Goal: Task Accomplishment & Management: Complete application form

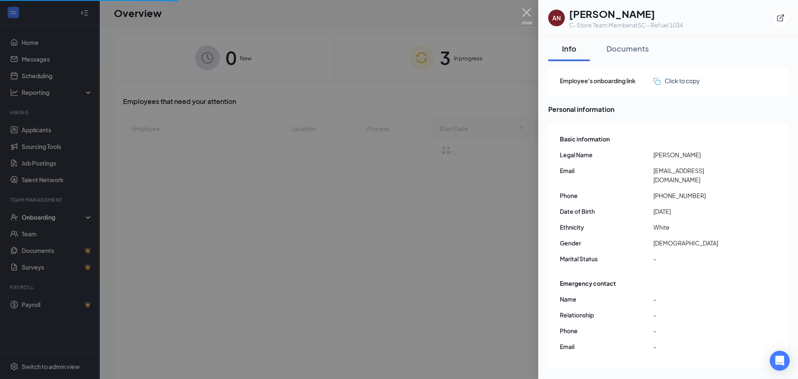
click at [526, 13] on img at bounding box center [527, 16] width 10 height 16
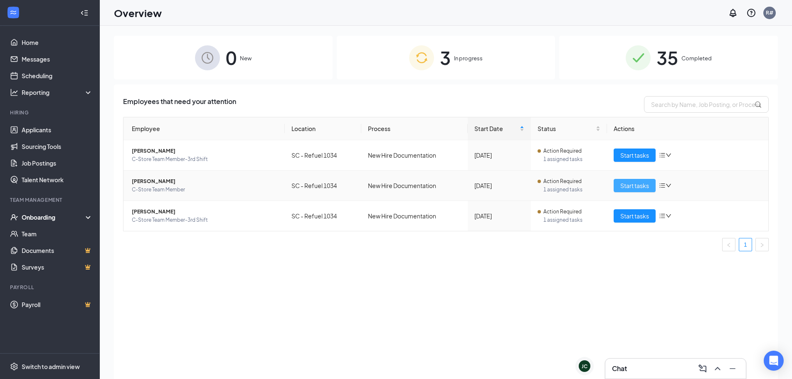
click at [626, 186] on span "Start tasks" at bounding box center [634, 185] width 29 height 9
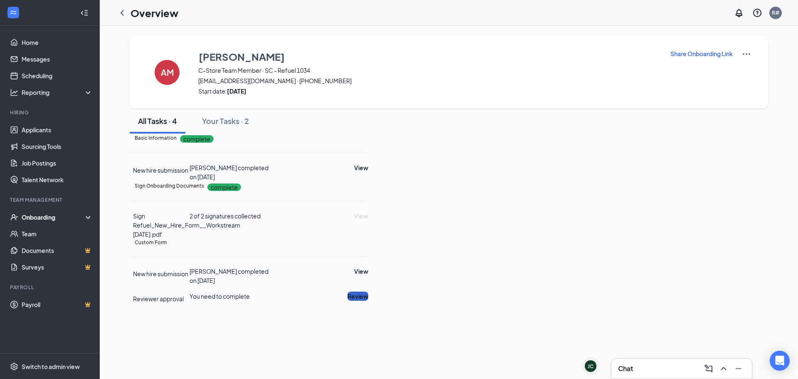
click at [368, 301] on button "Review" at bounding box center [358, 295] width 21 height 9
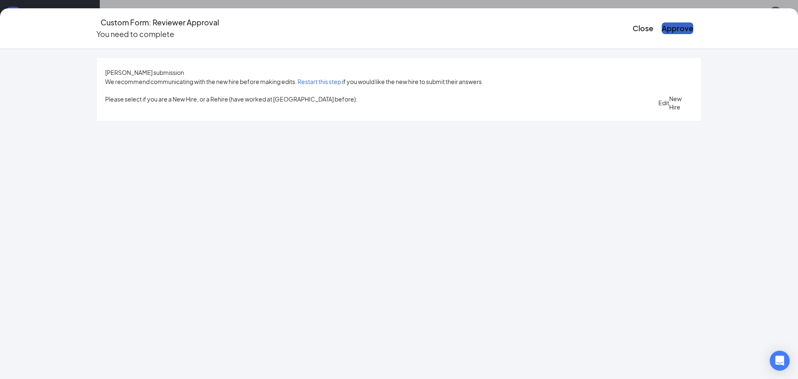
click at [667, 24] on button "Approve" at bounding box center [678, 28] width 32 height 12
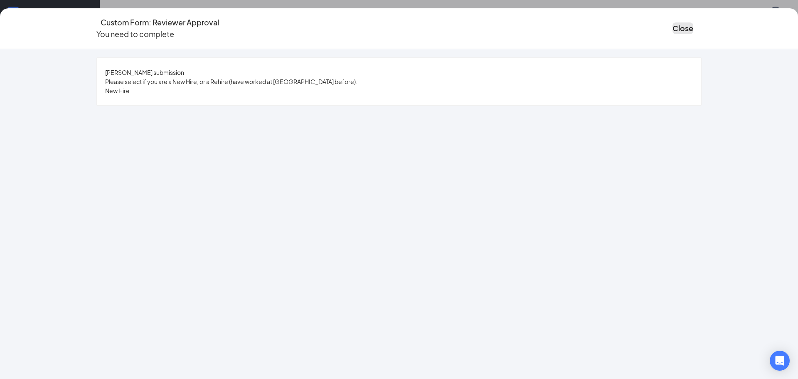
click at [673, 23] on button "Close" at bounding box center [683, 28] width 21 height 12
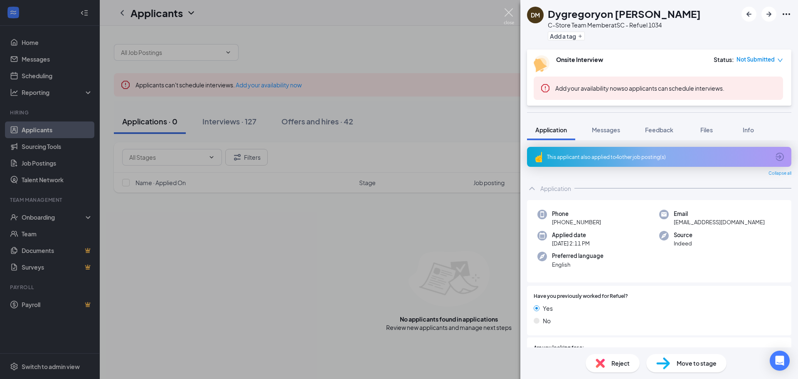
click at [508, 12] on img at bounding box center [509, 16] width 10 height 16
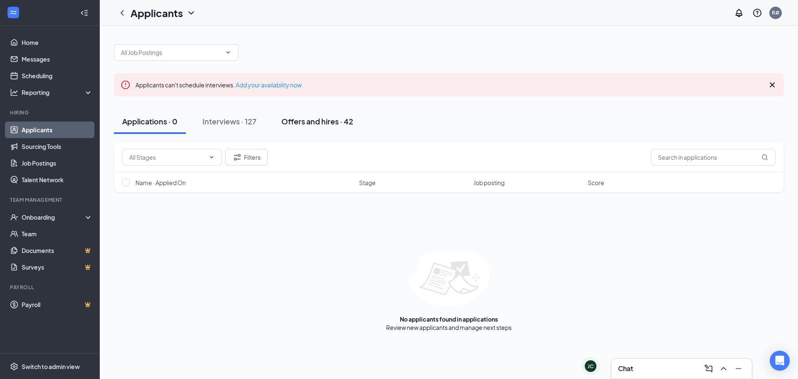
click at [328, 119] on div "Offers and hires · 42" at bounding box center [317, 121] width 72 height 10
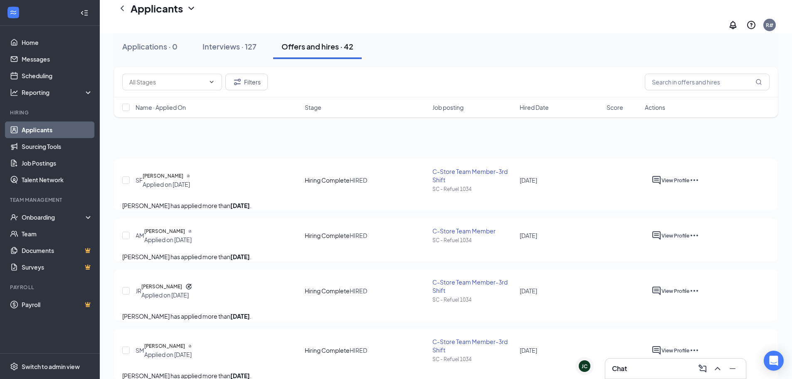
scroll to position [125, 0]
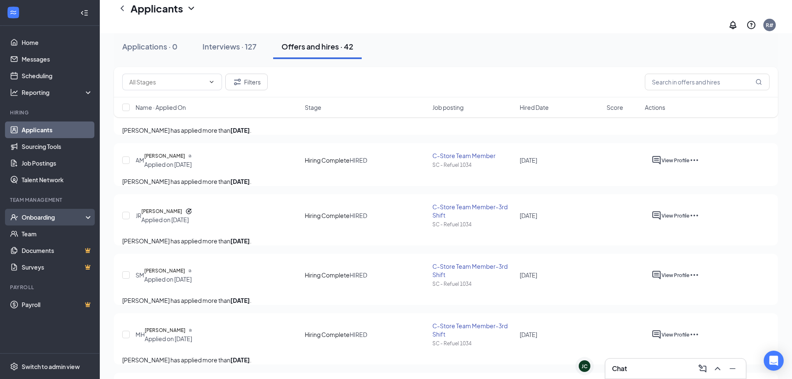
click at [41, 219] on div "Onboarding" at bounding box center [54, 217] width 64 height 8
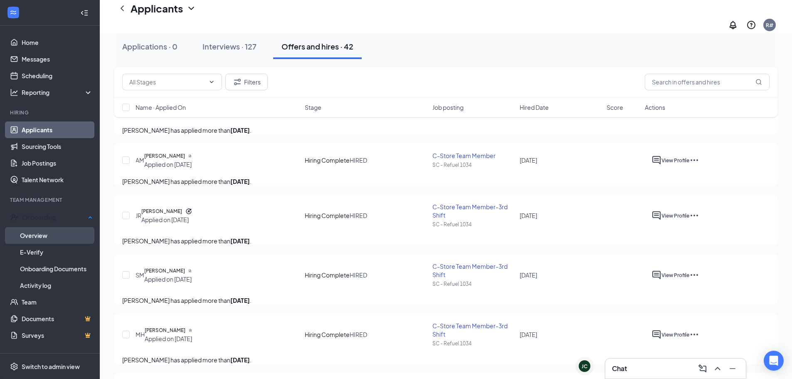
click at [47, 235] on link "Overview" at bounding box center [56, 235] width 73 height 17
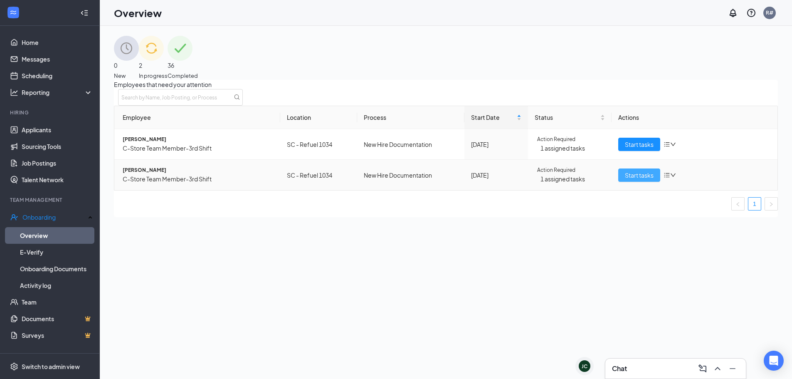
click at [641, 180] on span "Start tasks" at bounding box center [639, 174] width 29 height 9
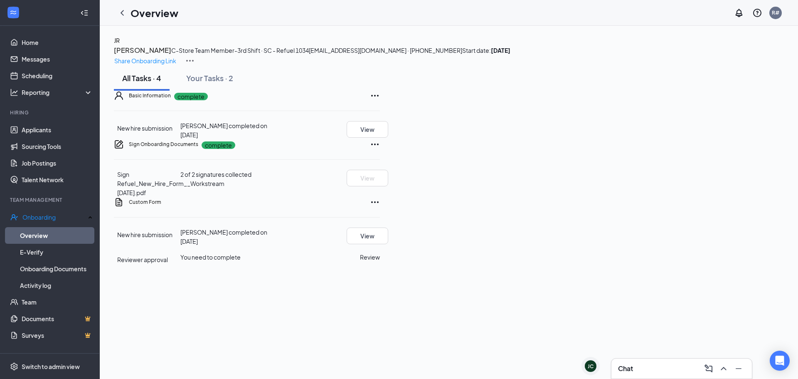
click at [380, 261] on button "Review" at bounding box center [370, 256] width 20 height 9
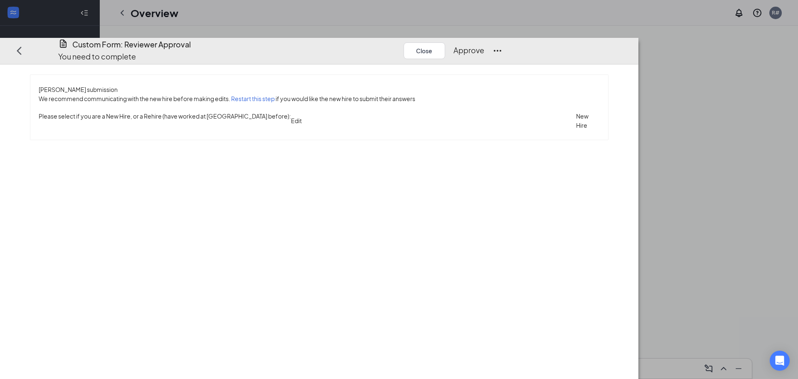
click at [484, 44] on button "Approve" at bounding box center [469, 50] width 31 height 12
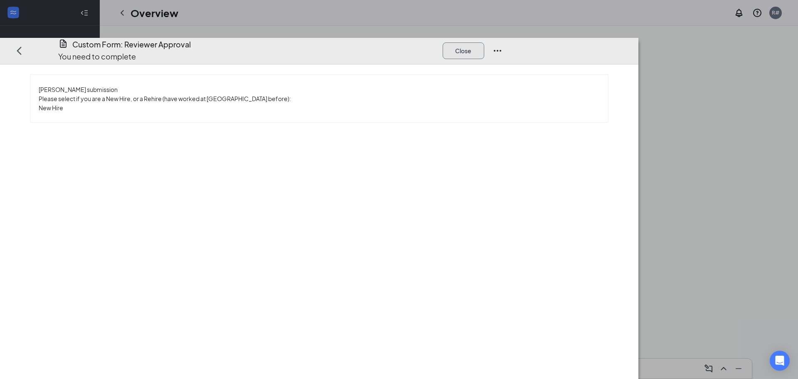
click at [484, 42] on button "Close" at bounding box center [464, 50] width 42 height 17
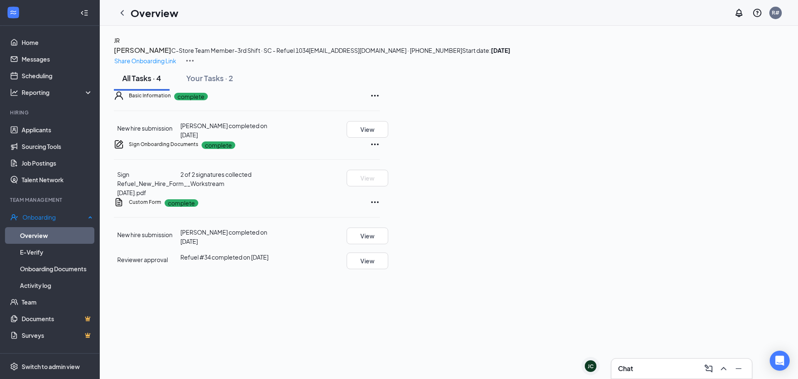
click at [31, 232] on link "Overview" at bounding box center [56, 235] width 73 height 17
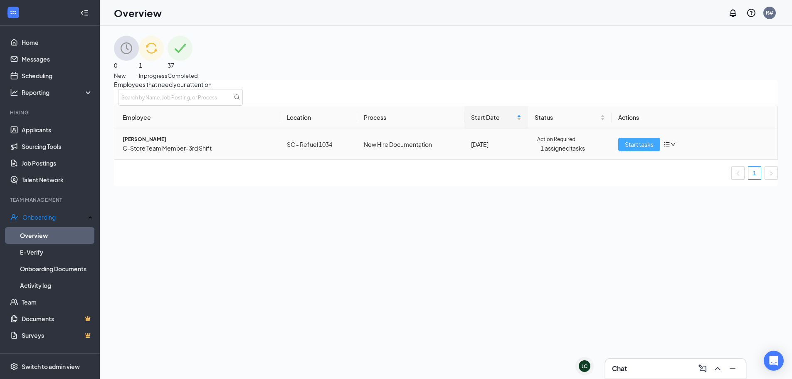
click at [639, 149] on span "Start tasks" at bounding box center [639, 144] width 29 height 9
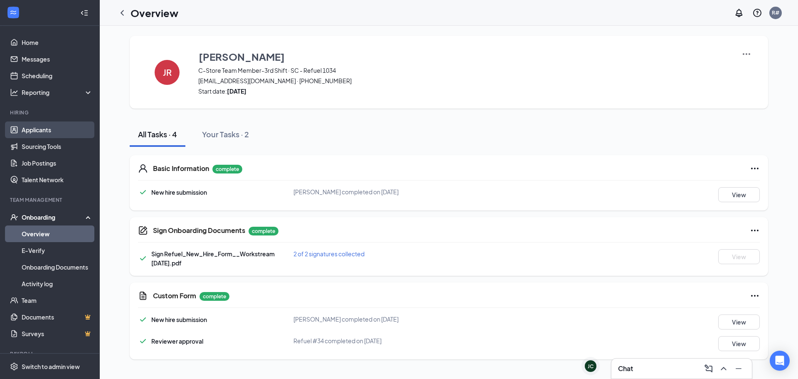
click at [37, 130] on link "Applicants" at bounding box center [57, 129] width 71 height 17
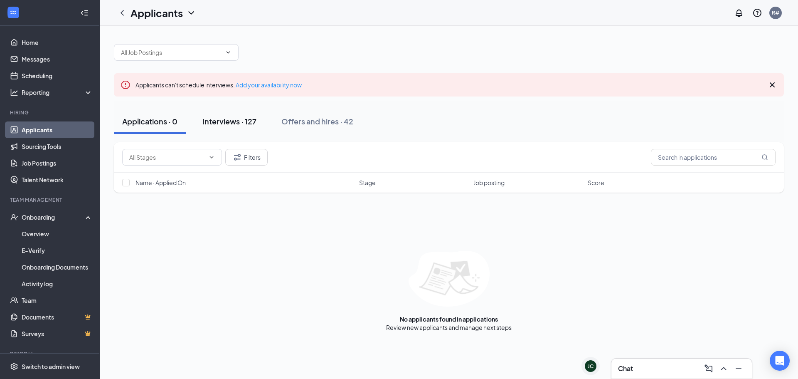
click at [232, 122] on div "Interviews · 127" at bounding box center [229, 121] width 54 height 10
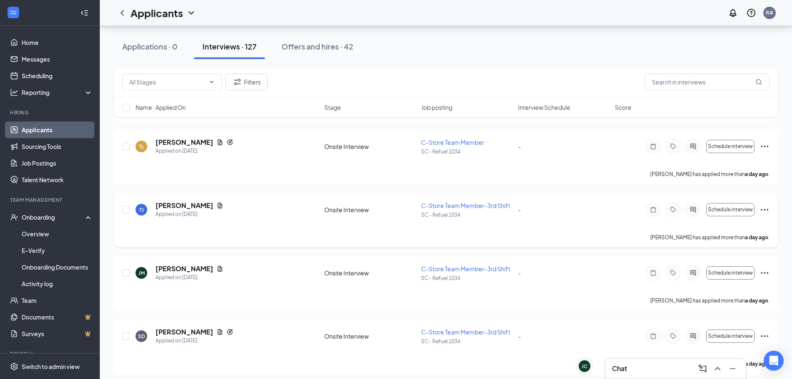
scroll to position [1039, 0]
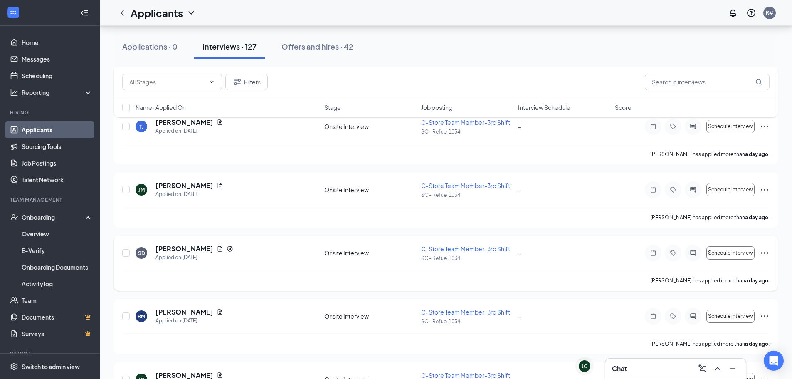
click at [766, 252] on icon "Ellipses" at bounding box center [765, 253] width 10 height 10
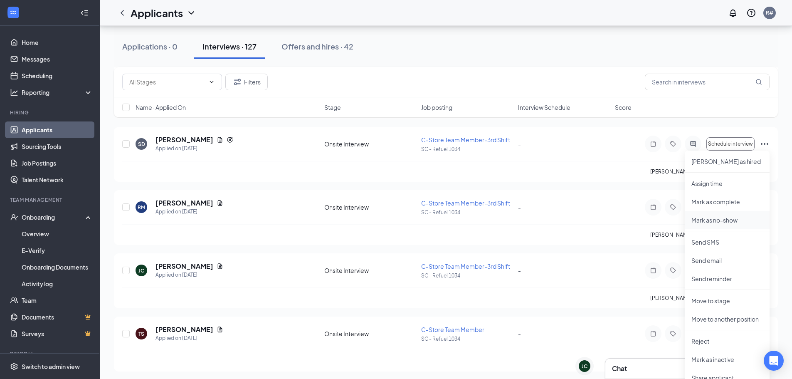
scroll to position [1164, 0]
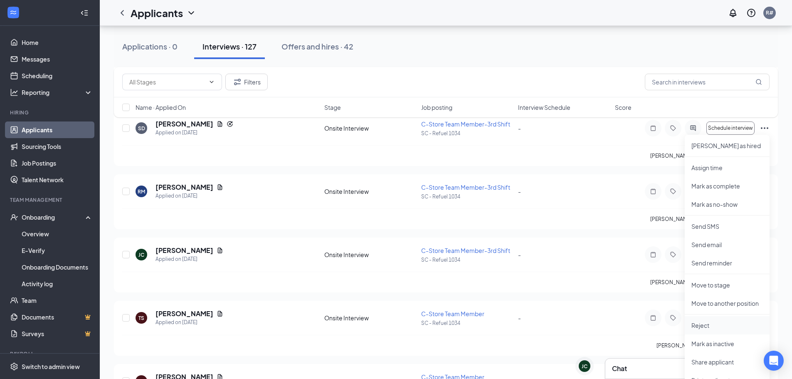
click at [710, 325] on p "Reject" at bounding box center [727, 325] width 72 height 8
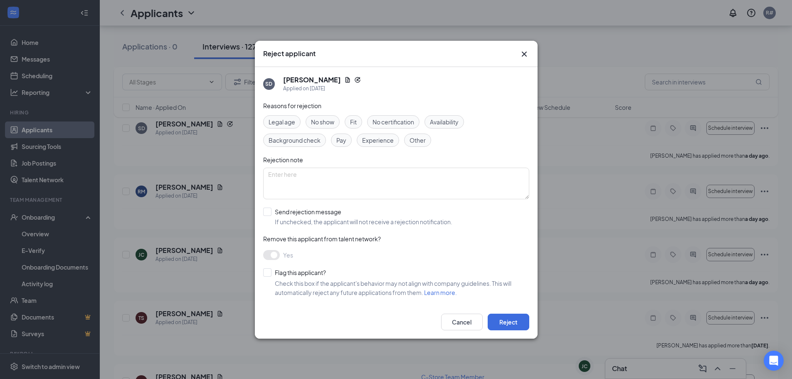
click at [314, 123] on span "No show" at bounding box center [322, 121] width 23 height 9
click at [501, 317] on button "Reject" at bounding box center [509, 321] width 42 height 17
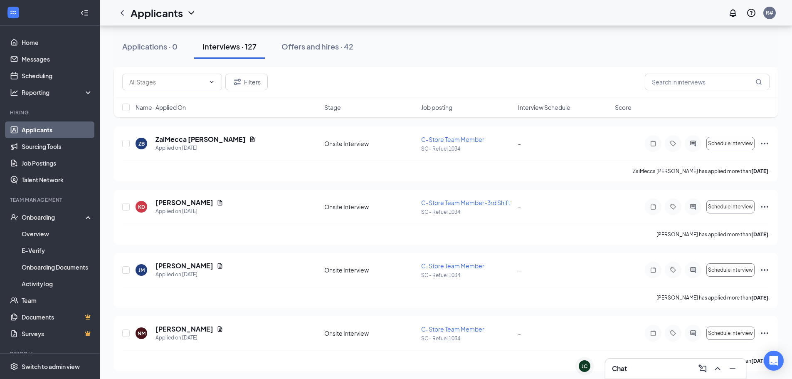
scroll to position [2019, 0]
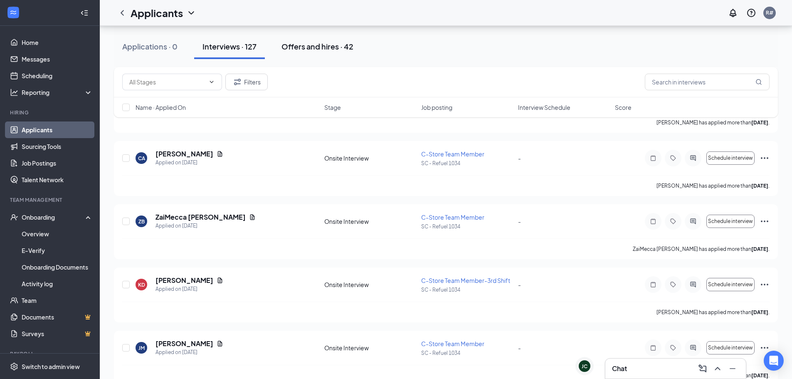
click at [326, 44] on div "Offers and hires · 42" at bounding box center [317, 46] width 72 height 10
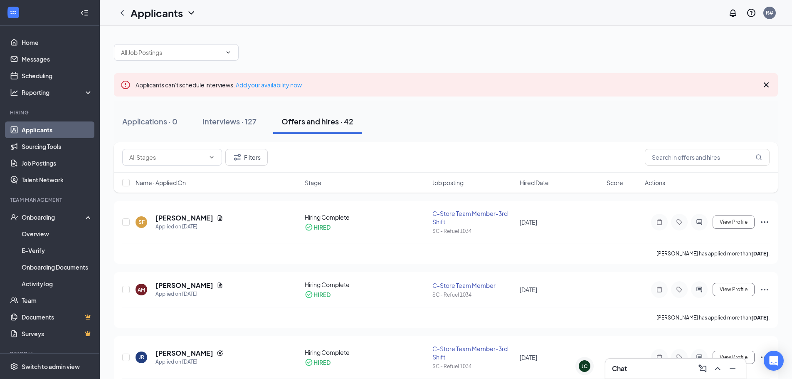
click at [42, 129] on link "Applicants" at bounding box center [57, 129] width 71 height 17
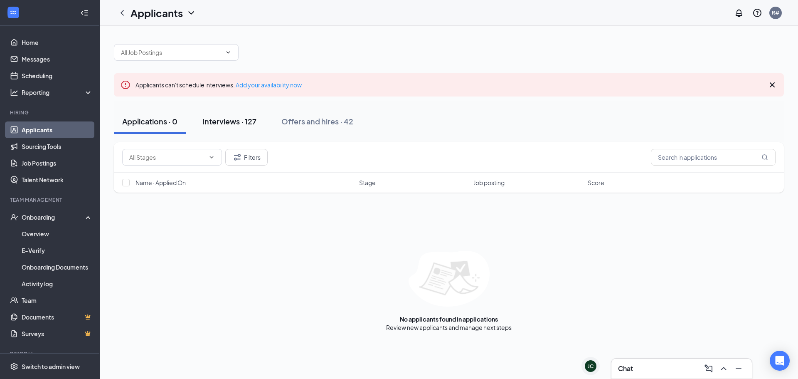
drag, startPoint x: 238, startPoint y: 121, endPoint x: 238, endPoint y: 129, distance: 8.7
click at [238, 121] on div "Interviews · 127" at bounding box center [229, 121] width 54 height 10
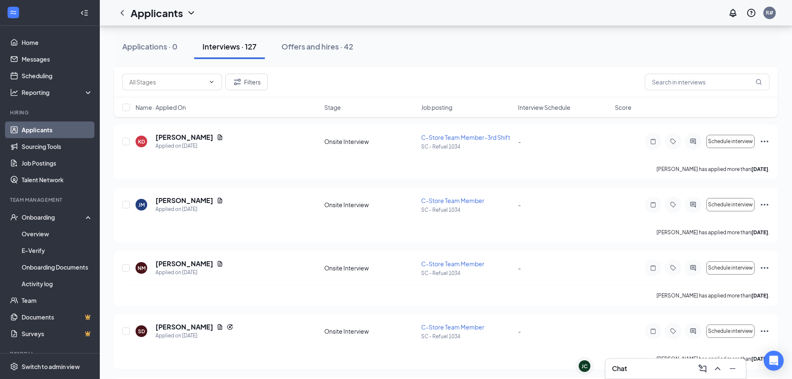
scroll to position [2286, 0]
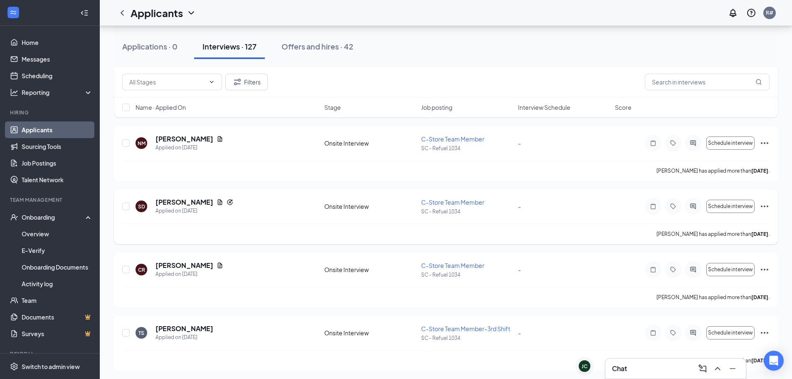
click at [765, 207] on icon "Ellipses" at bounding box center [765, 206] width 10 height 10
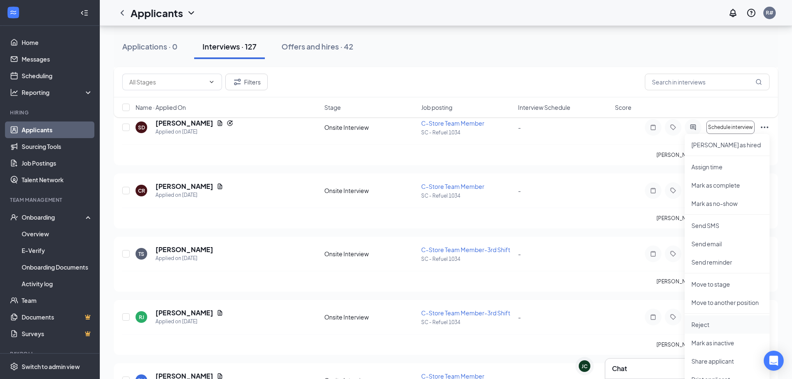
scroll to position [2370, 0]
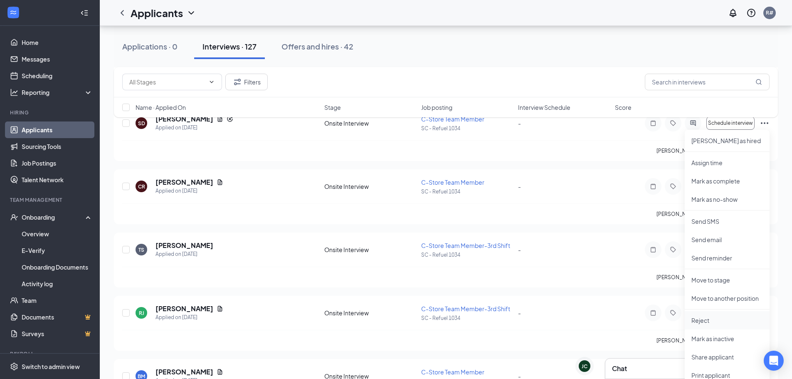
click at [704, 323] on p "Reject" at bounding box center [727, 320] width 72 height 8
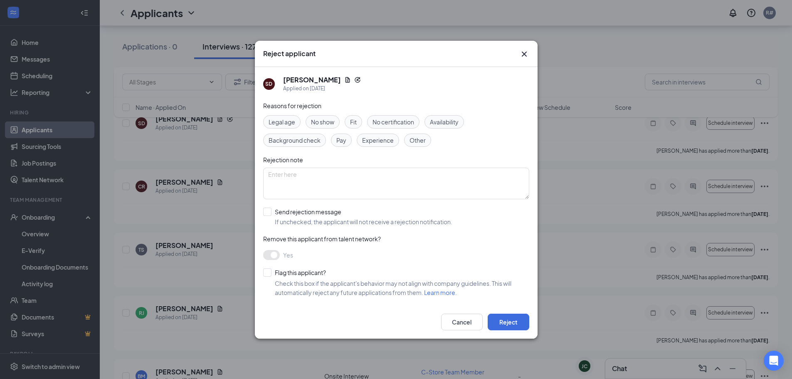
click at [326, 122] on span "No show" at bounding box center [322, 121] width 23 height 9
click at [513, 320] on button "Reject" at bounding box center [509, 321] width 42 height 17
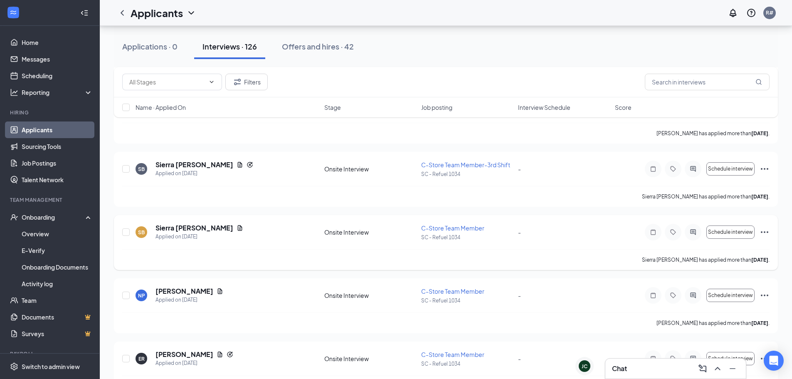
scroll to position [3949, 0]
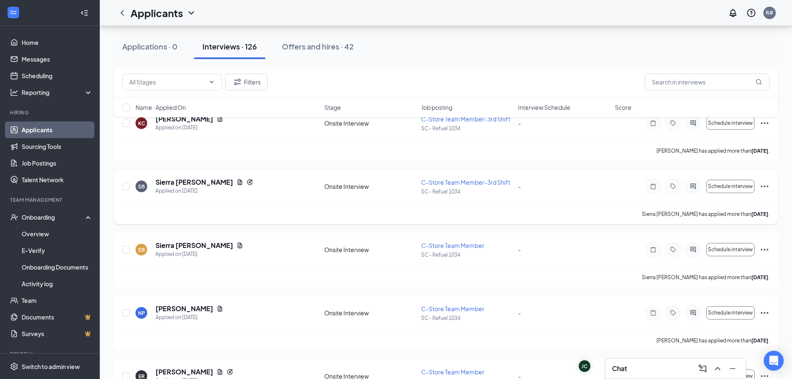
click at [762, 185] on icon "Ellipses" at bounding box center [765, 186] width 10 height 10
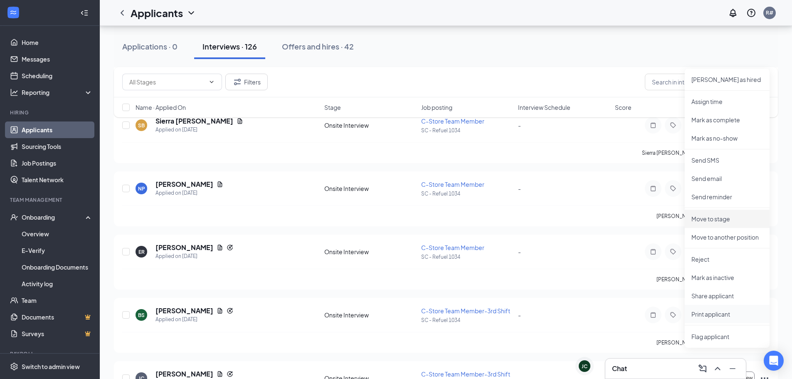
scroll to position [4074, 0]
click at [705, 254] on li "Reject" at bounding box center [727, 258] width 85 height 18
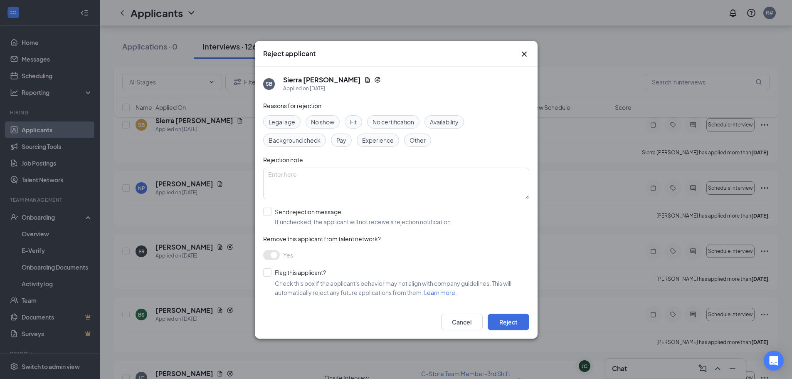
click at [330, 122] on span "No show" at bounding box center [322, 121] width 23 height 9
click at [520, 323] on button "Reject" at bounding box center [509, 321] width 42 height 17
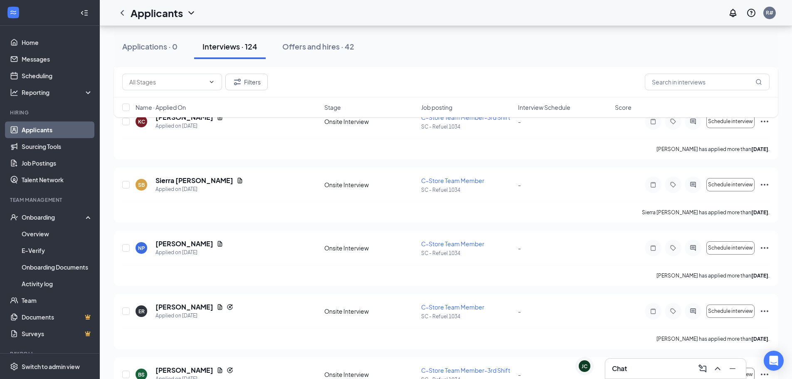
scroll to position [3949, 0]
click at [762, 184] on icon "Ellipses" at bounding box center [765, 186] width 10 height 10
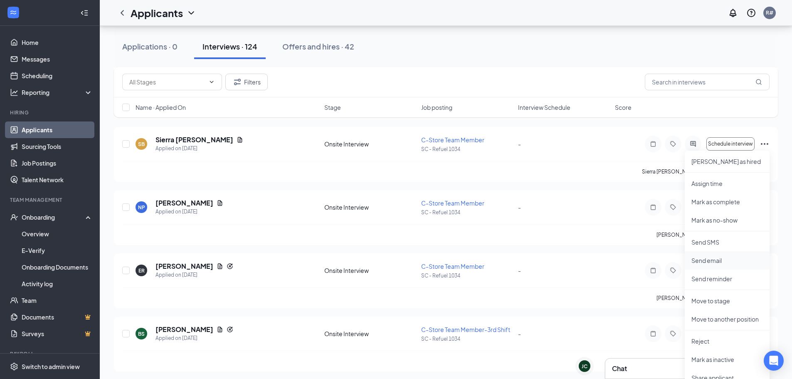
scroll to position [4032, 0]
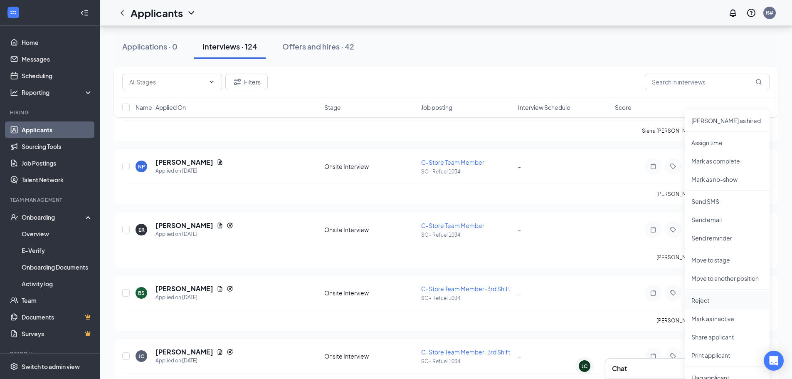
click at [708, 299] on p "Reject" at bounding box center [727, 300] width 72 height 8
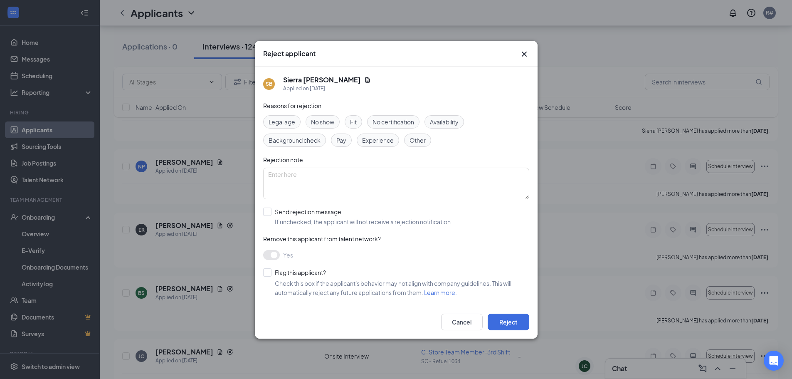
click at [328, 123] on span "No show" at bounding box center [322, 121] width 23 height 9
click at [519, 323] on button "Reject" at bounding box center [509, 321] width 42 height 17
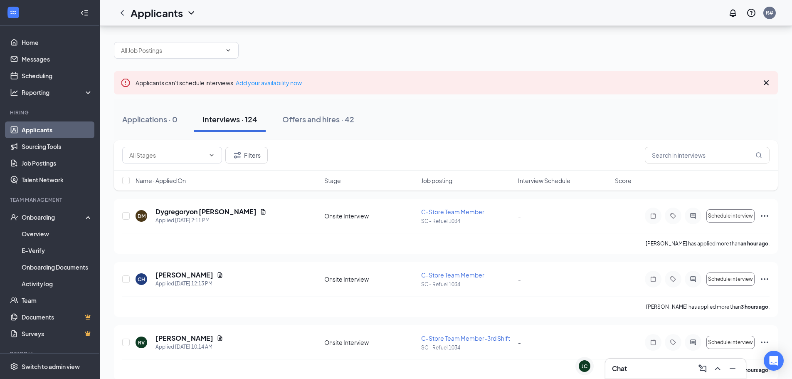
scroll to position [0, 0]
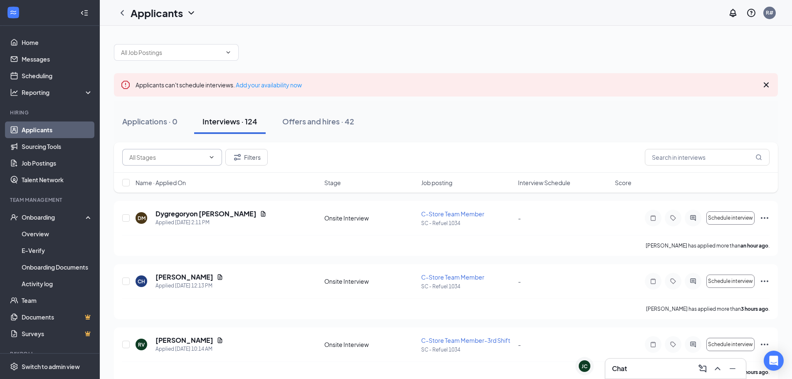
click at [207, 161] on span at bounding box center [172, 157] width 100 height 17
click at [191, 178] on div "Onsite Interview (5639)" at bounding box center [160, 176] width 62 height 9
type input "Onsite Interview (5639)"
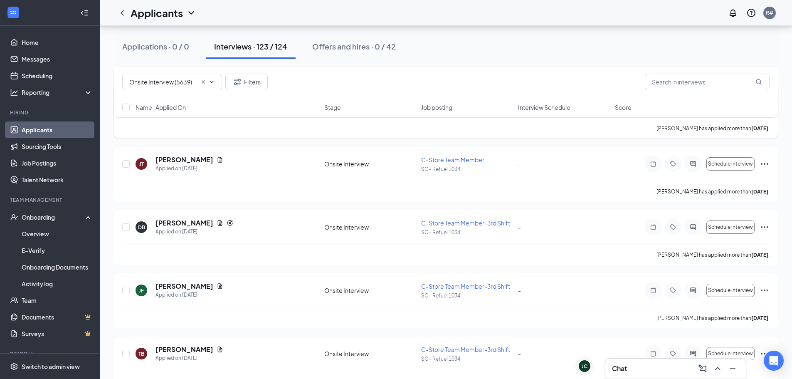
scroll to position [6931, 0]
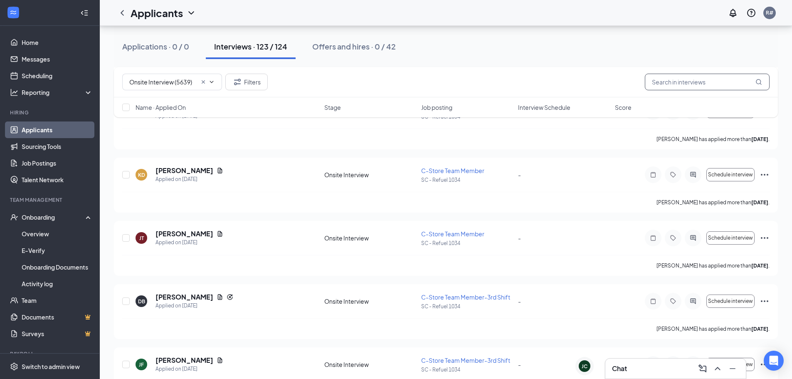
click at [693, 79] on input "text" at bounding box center [707, 82] width 125 height 17
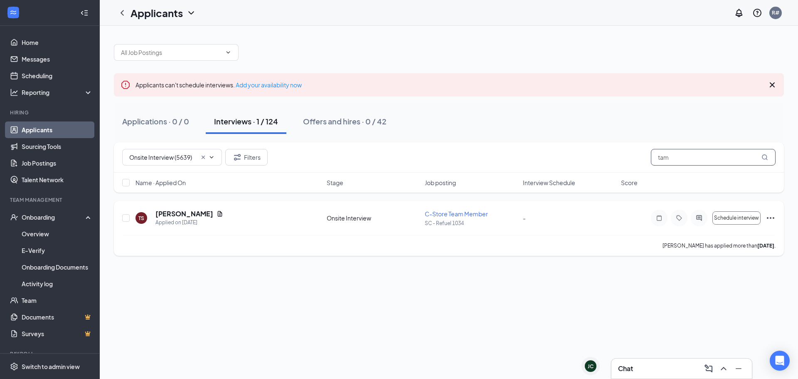
type input "tam"
click at [769, 217] on icon "Ellipses" at bounding box center [771, 218] width 10 height 10
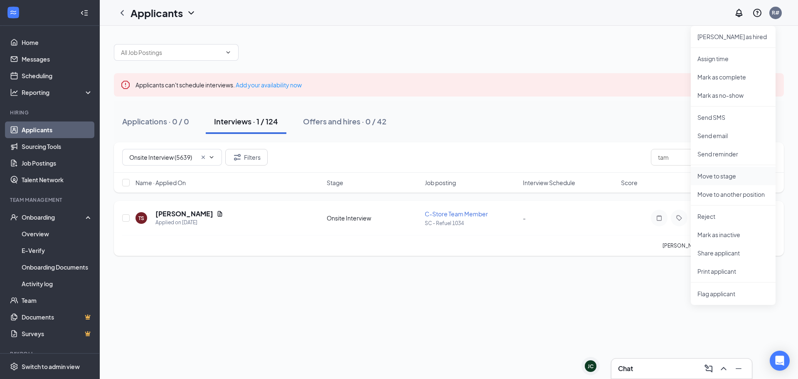
click at [718, 175] on p "Move to stage" at bounding box center [734, 176] width 72 height 8
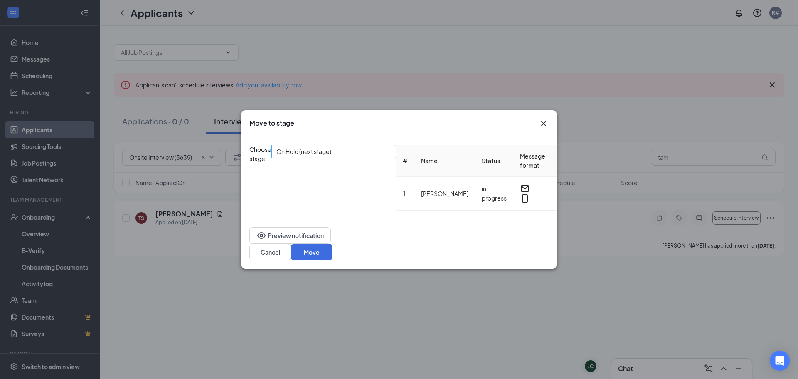
click at [391, 145] on span "On Hold (next stage)" at bounding box center [333, 151] width 115 height 12
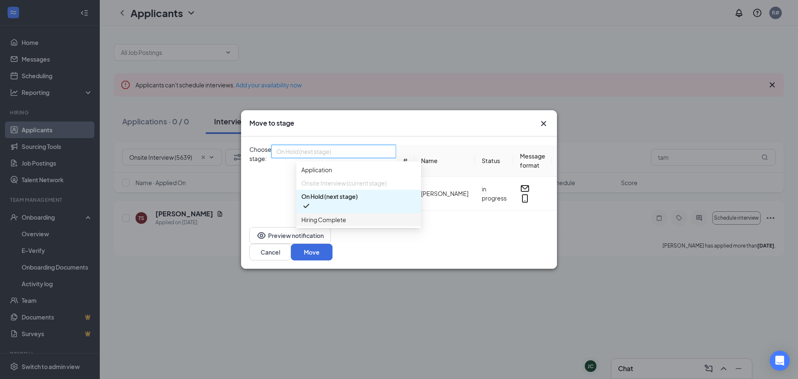
click at [348, 224] on span "Hiring Complete" at bounding box center [358, 219] width 115 height 9
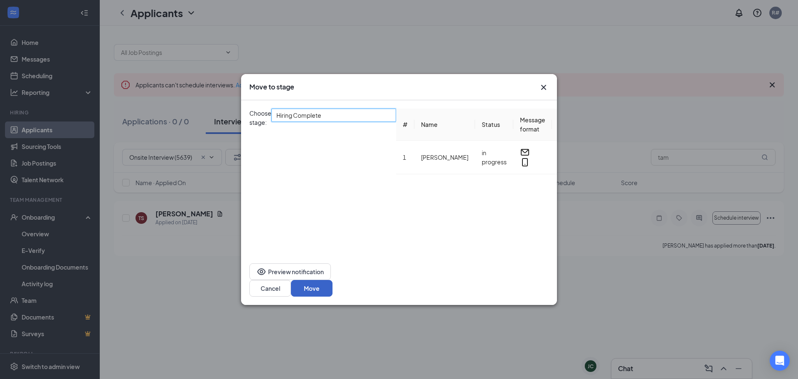
click at [333, 286] on button "Move" at bounding box center [312, 288] width 42 height 17
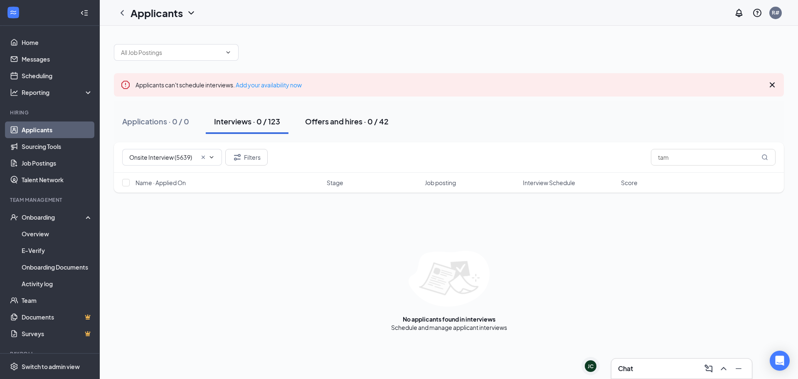
click at [330, 120] on div "Offers and hires · 0 / 42" at bounding box center [347, 121] width 84 height 10
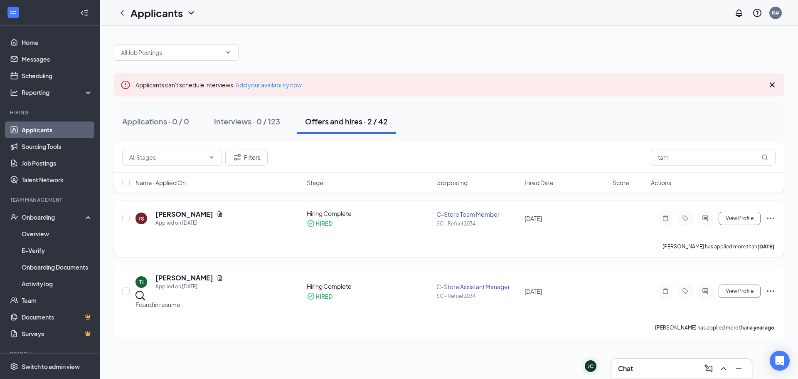
click at [774, 218] on icon "Ellipses" at bounding box center [770, 218] width 7 height 2
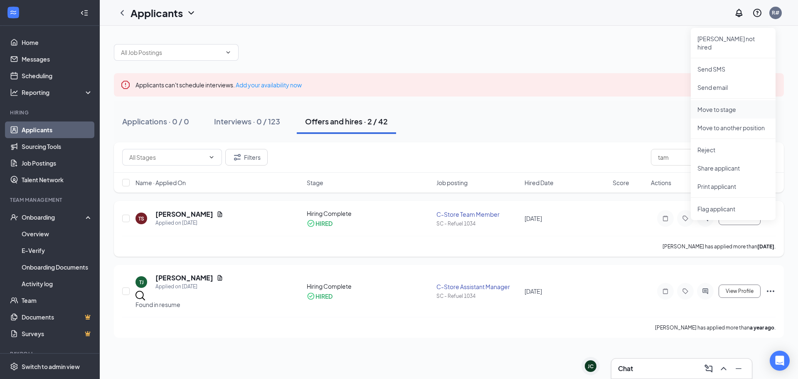
click at [712, 105] on p "Move to stage" at bounding box center [734, 109] width 72 height 8
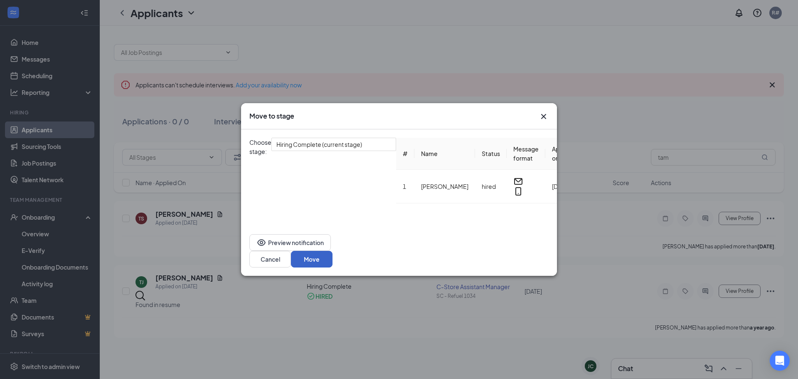
click at [333, 267] on button "Move" at bounding box center [312, 259] width 42 height 17
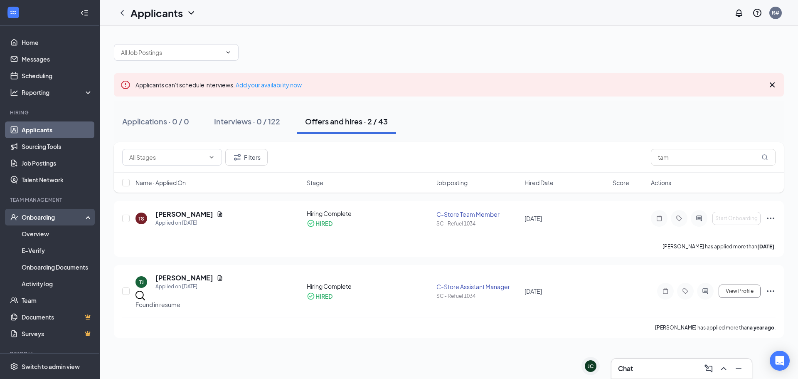
click at [41, 217] on div "Onboarding" at bounding box center [54, 217] width 64 height 8
click at [38, 230] on link "Overview" at bounding box center [57, 233] width 71 height 17
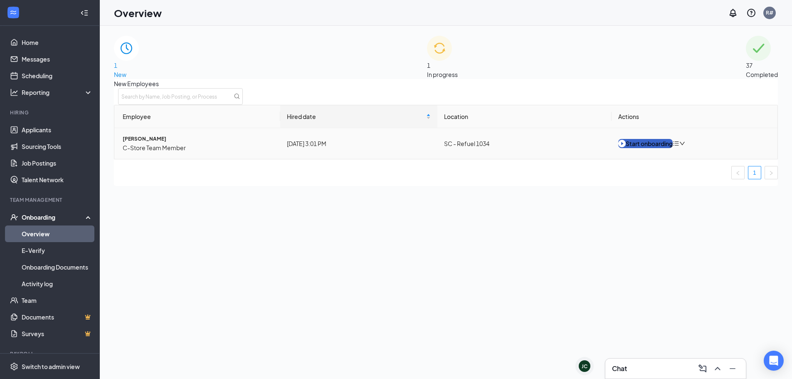
click at [650, 148] on div "Start onboarding" at bounding box center [645, 143] width 54 height 9
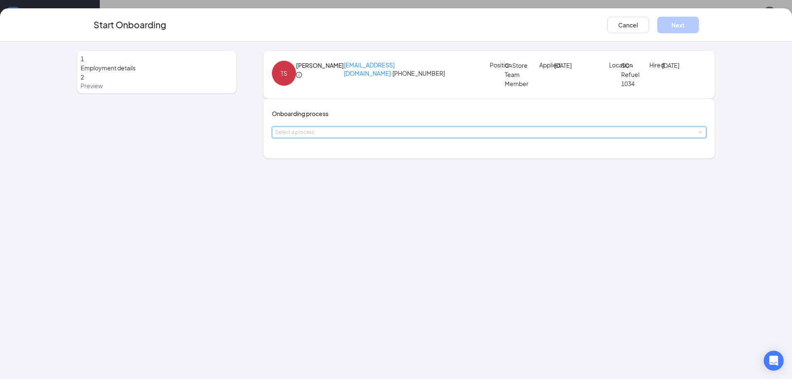
click at [391, 138] on div "Select a process" at bounding box center [489, 132] width 428 height 11
click at [361, 186] on li "New Hire Documentation" at bounding box center [347, 186] width 136 height 15
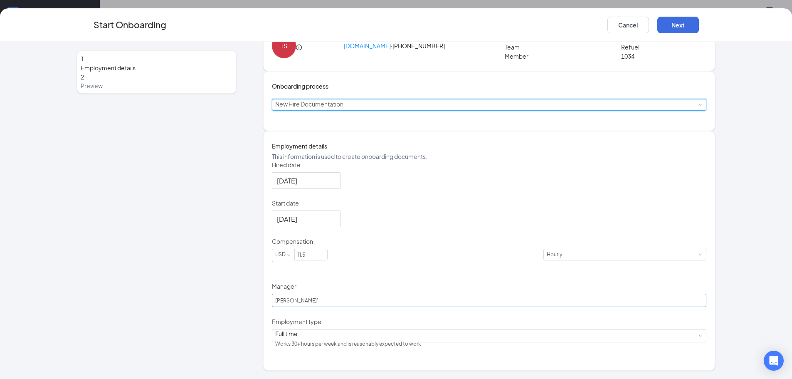
scroll to position [37, 0]
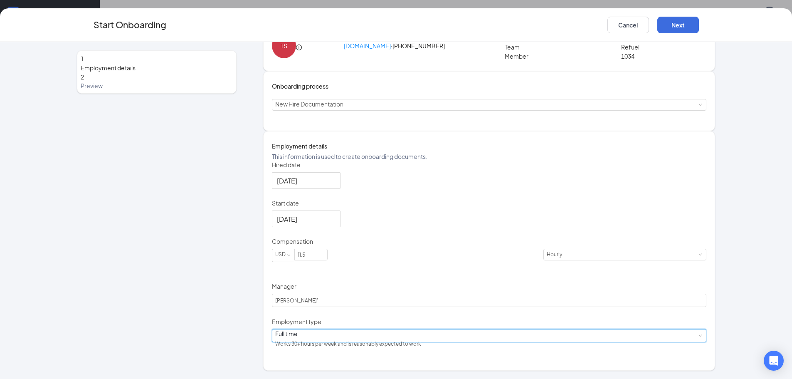
click at [344, 342] on div "Full time Works 30+ hours per week and is reasonably expected to work" at bounding box center [489, 335] width 428 height 12
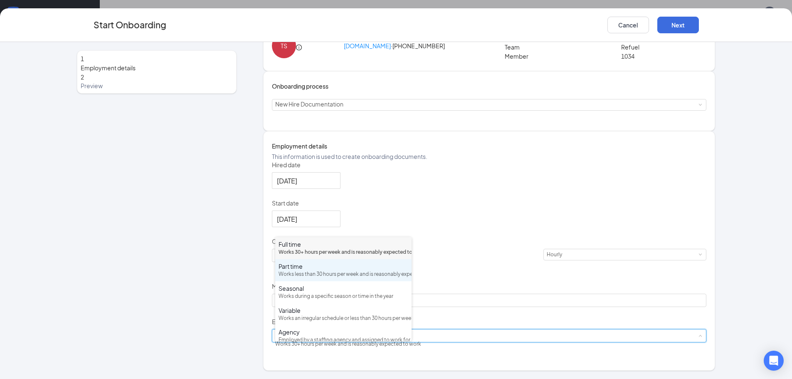
click at [329, 278] on div "Works less than 30 hours per week and is reasonably expected to work" at bounding box center [344, 274] width 130 height 8
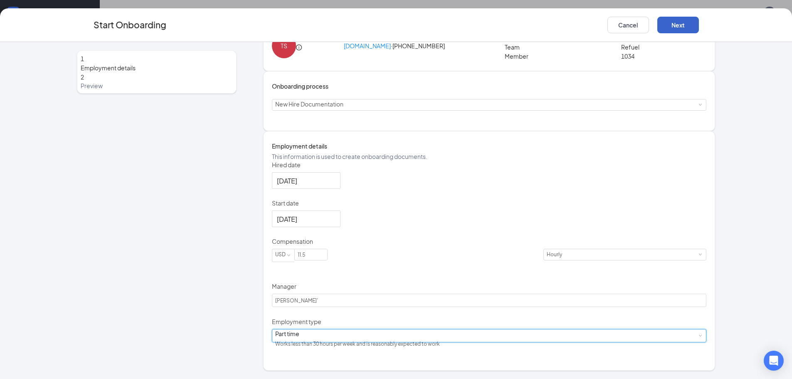
click at [679, 22] on button "Next" at bounding box center [678, 25] width 42 height 17
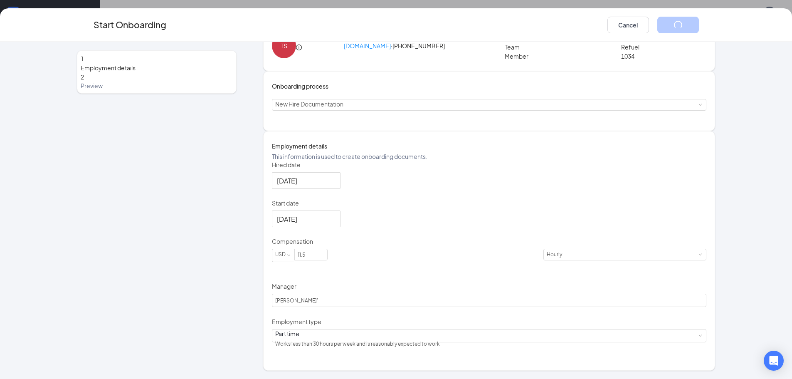
scroll to position [0, 0]
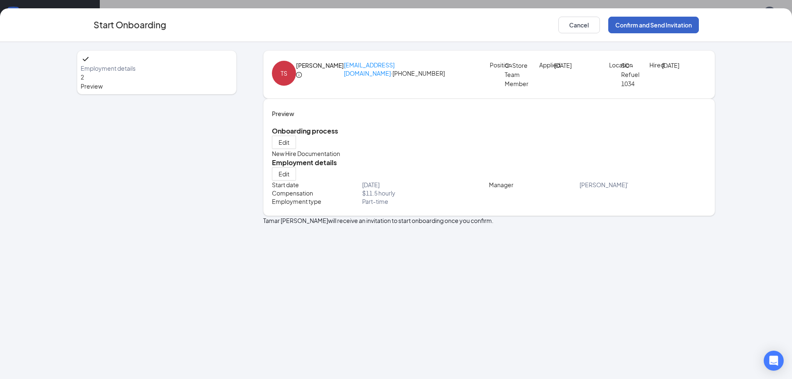
click at [649, 27] on button "Confirm and Send Invitation" at bounding box center [653, 25] width 91 height 17
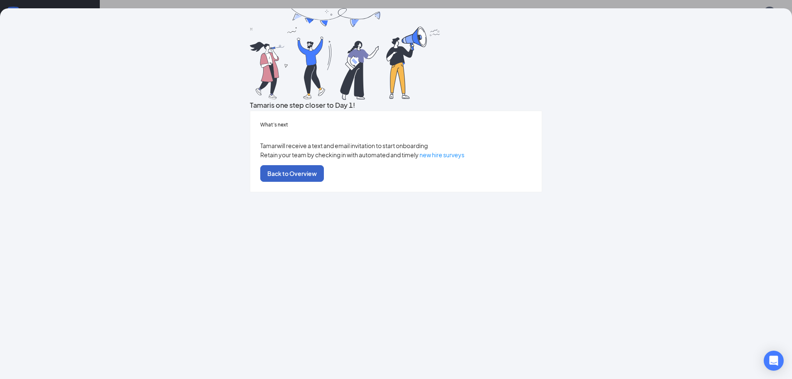
click at [324, 182] on button "Back to Overview" at bounding box center [292, 173] width 64 height 17
